Goal: Download file/media

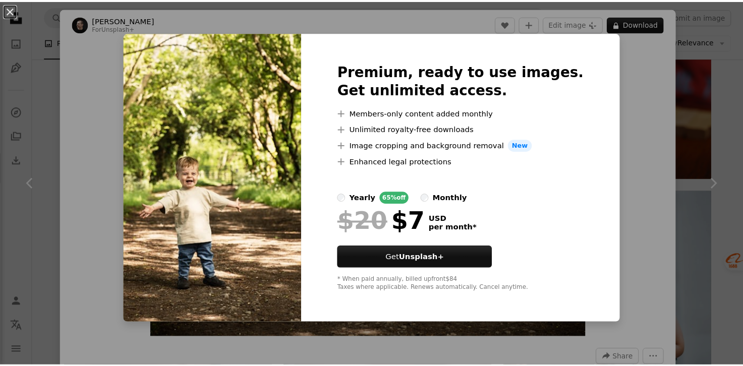
scroll to position [3983, 0]
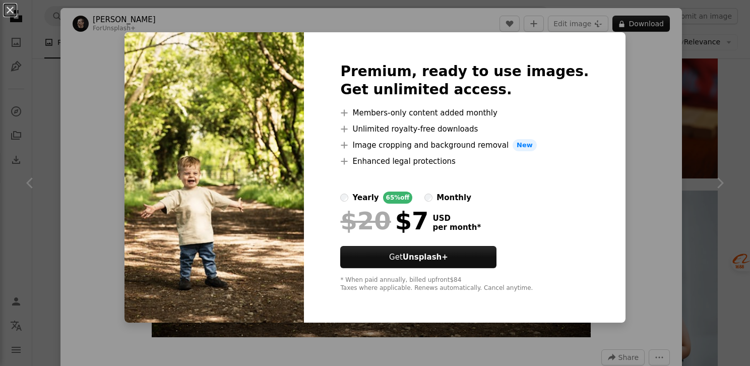
click at [599, 83] on div "Premium, ready to use images. Get unlimited access. A plus sign Members-only co…" at bounding box center [464, 177] width 321 height 290
click at [12, 14] on button "An X shape" at bounding box center [10, 10] width 12 height 12
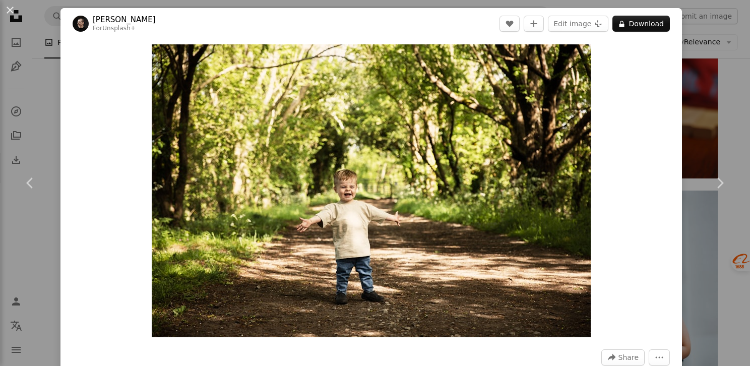
click at [691, 79] on div "An X shape Chevron left Chevron right [PERSON_NAME] For Unsplash+ A heart A plu…" at bounding box center [375, 183] width 750 height 366
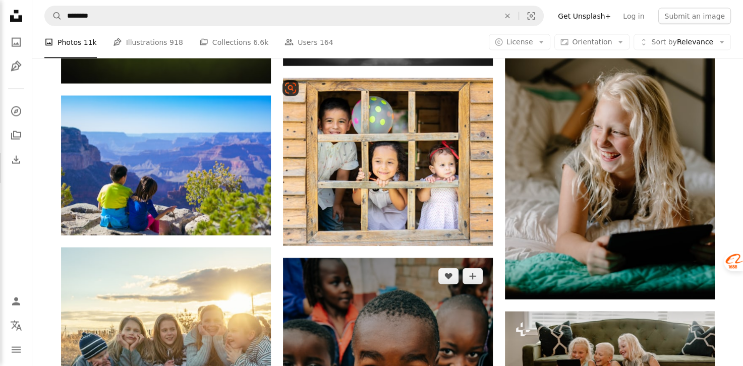
scroll to position [17240, 0]
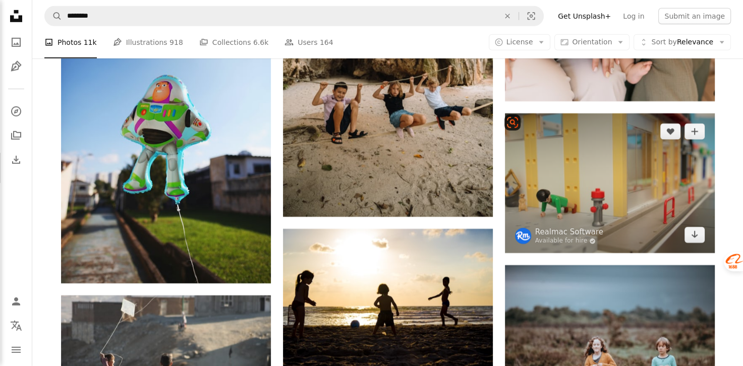
scroll to position [21777, 0]
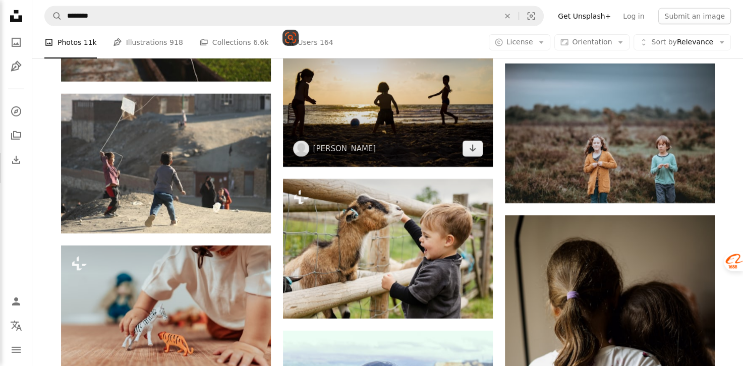
click at [471, 149] on icon "Arrow pointing down" at bounding box center [472, 148] width 8 height 12
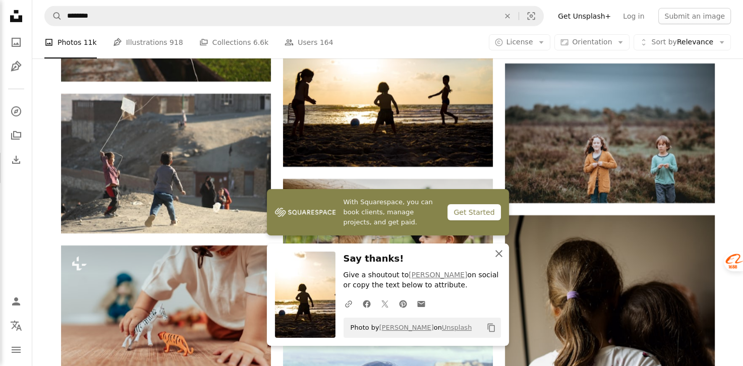
click at [496, 254] on icon "An X shape" at bounding box center [499, 254] width 12 height 12
